Goal: Task Accomplishment & Management: Use online tool/utility

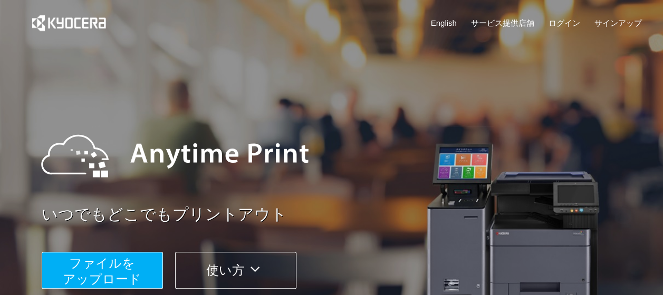
click at [106, 264] on span "ファイルを ​​アップロード" at bounding box center [102, 271] width 79 height 30
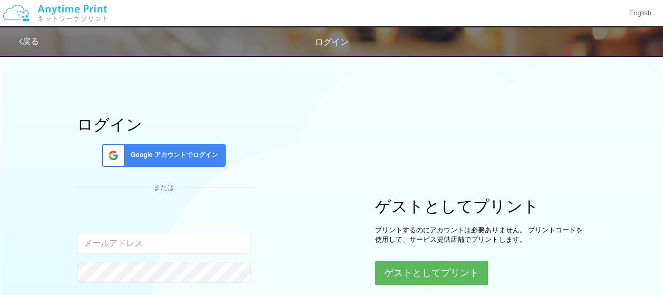
click at [156, 241] on input "email" at bounding box center [164, 243] width 174 height 21
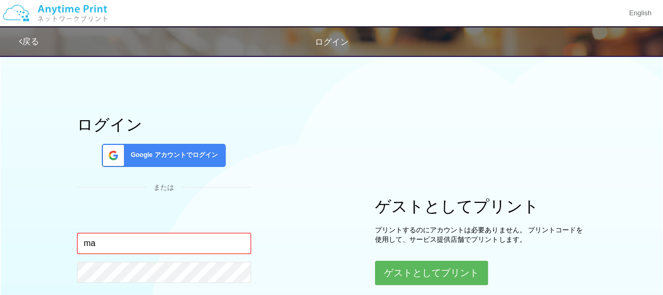
click at [170, 244] on input "ma" at bounding box center [164, 243] width 174 height 21
type input "[EMAIL_ADDRESS][PERSON_NAME][DOMAIN_NAME]"
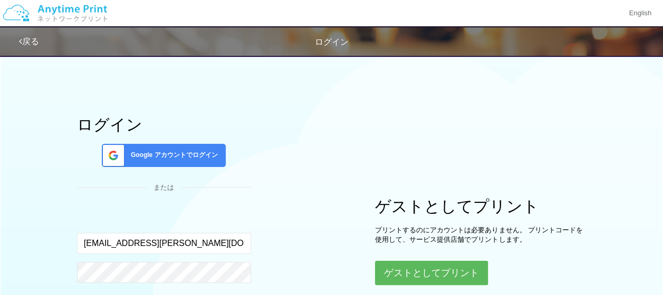
click at [300, 220] on div "ログイン Google アカウントでログイン または 入力されたメールアドレスまたはパスワードが正しくありません。 [PERSON_NAME][EMAIL_A…" at bounding box center [331, 209] width 633 height 318
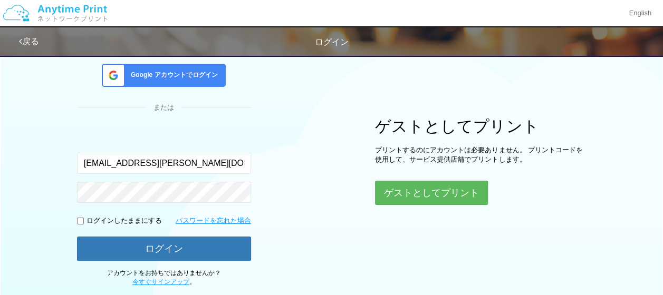
scroll to position [84, 0]
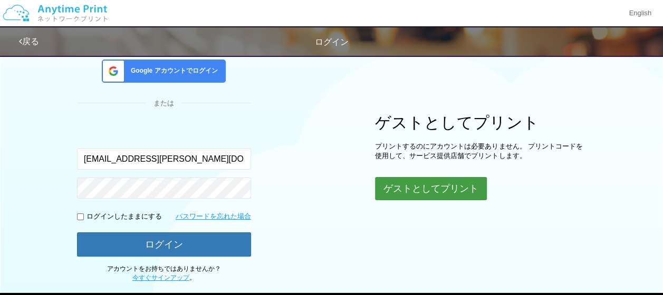
click at [444, 189] on button "ゲストとしてプリント" at bounding box center [431, 188] width 112 height 23
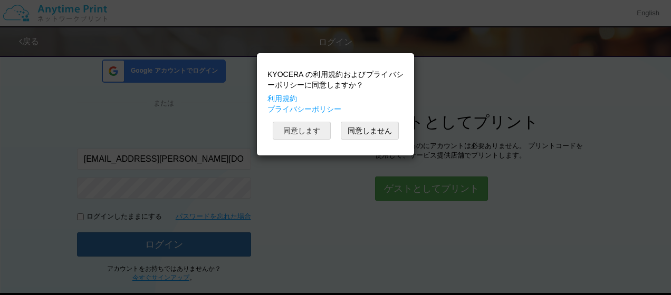
click at [312, 129] on button "同意します" at bounding box center [302, 131] width 58 height 18
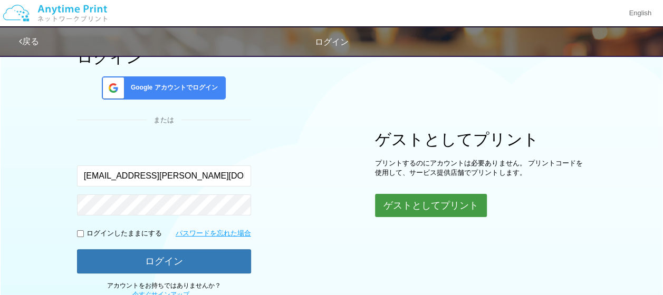
scroll to position [66, 0]
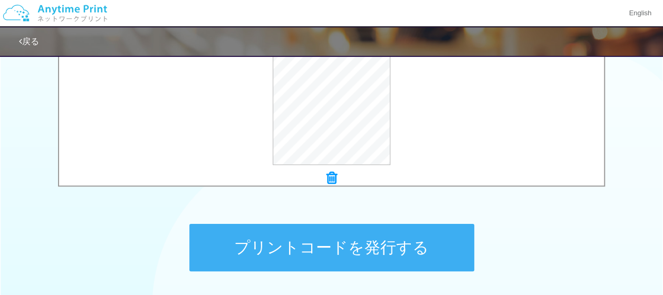
scroll to position [507, 0]
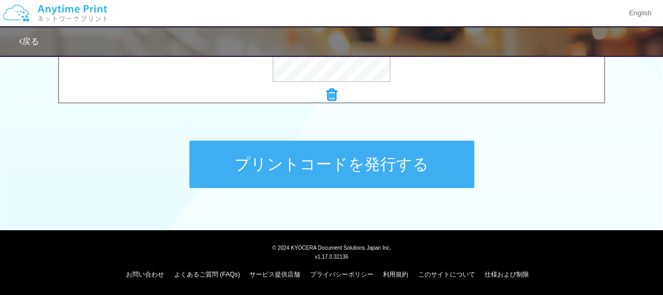
click at [364, 160] on button "プリントコードを発行する" at bounding box center [331, 164] width 285 height 47
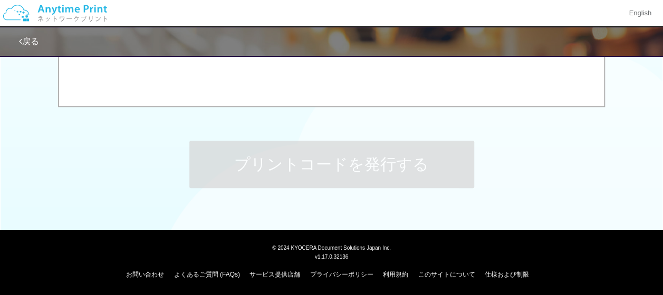
scroll to position [0, 0]
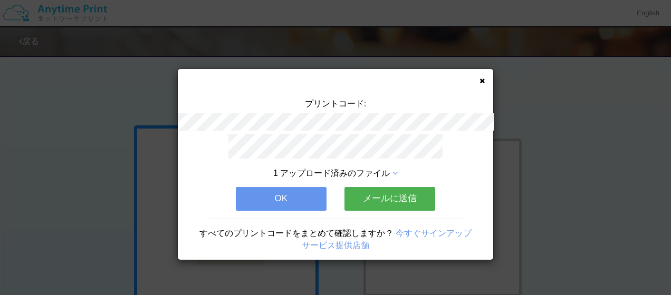
click at [263, 195] on button "OK" at bounding box center [281, 198] width 91 height 23
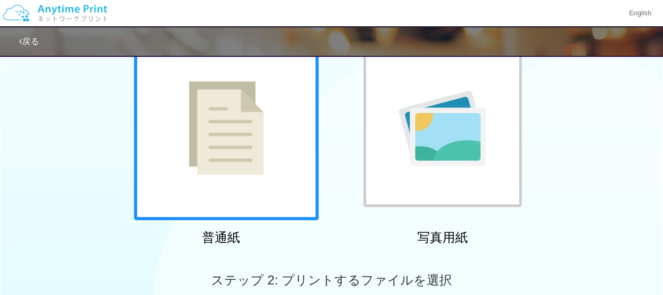
scroll to position [82, 0]
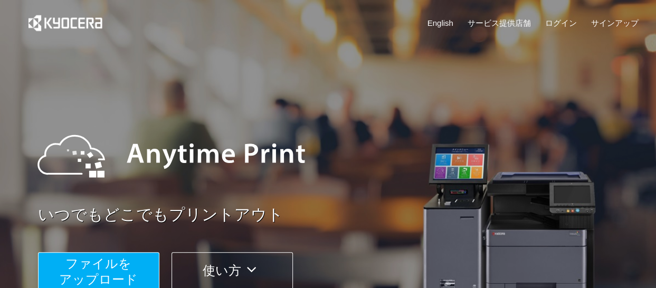
click at [129, 261] on span "ファイルを ​​アップロード" at bounding box center [98, 271] width 79 height 30
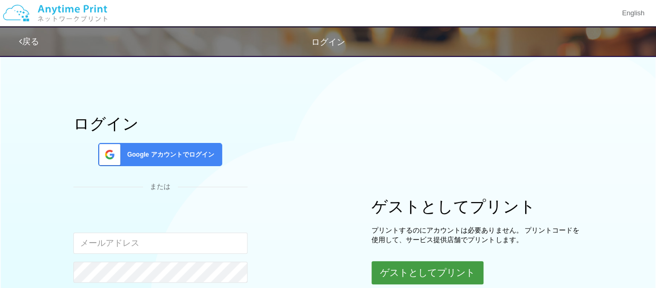
click at [476, 265] on button "ゲストとしてプリント" at bounding box center [427, 272] width 112 height 23
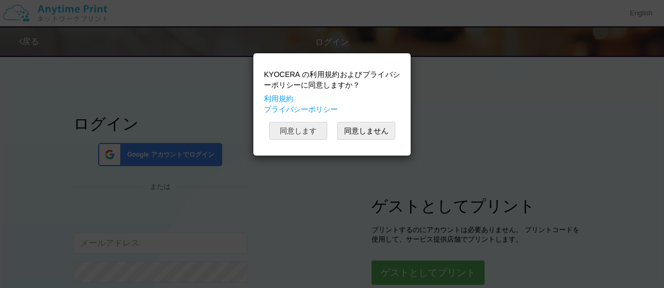
click at [318, 126] on button "同意します" at bounding box center [298, 131] width 58 height 18
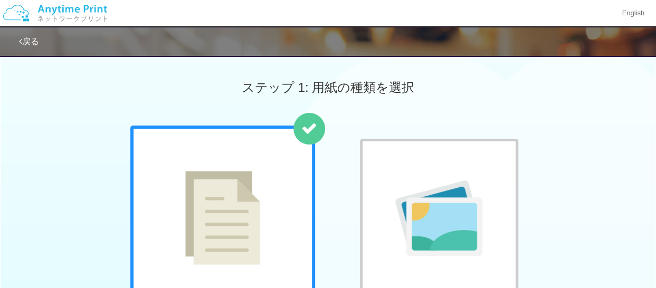
click at [271, 197] on div at bounding box center [222, 218] width 185 height 185
click at [643, 102] on div "ステップ 1: 用紙の種類を選択" at bounding box center [328, 88] width 656 height 76
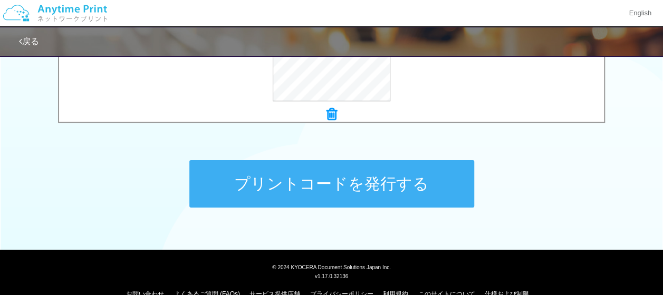
scroll to position [500, 0]
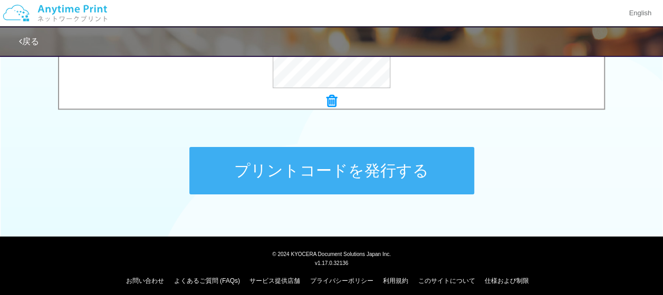
click at [364, 178] on button "プリントコードを発行する" at bounding box center [331, 170] width 285 height 47
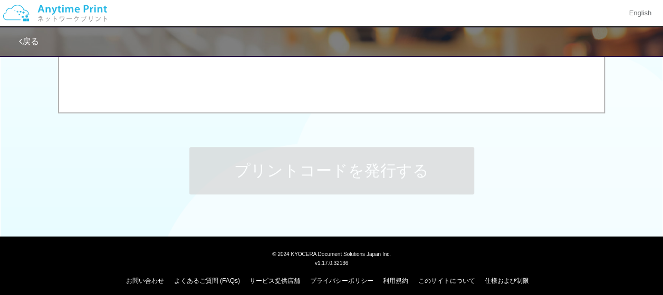
scroll to position [0, 0]
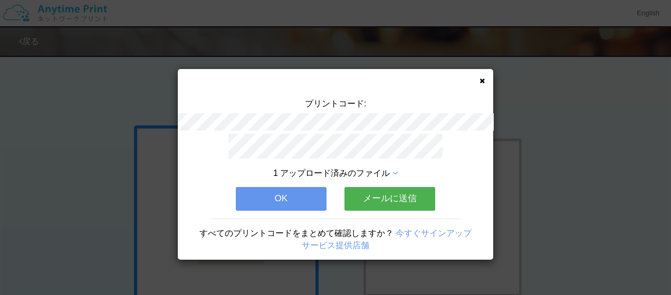
click at [297, 195] on button "OK" at bounding box center [281, 198] width 91 height 23
